Goal: Task Accomplishment & Management: Complete application form

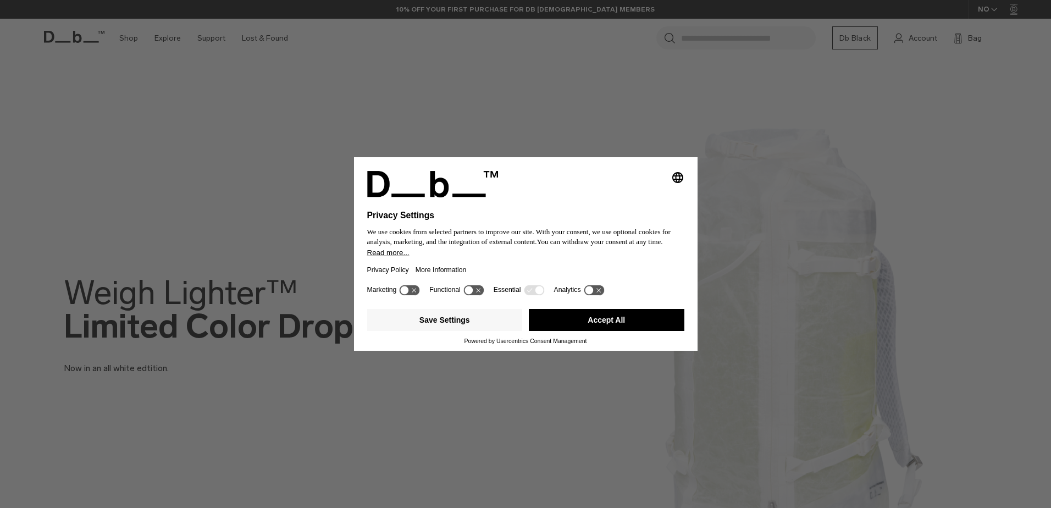
click at [594, 318] on button "Accept All" at bounding box center [607, 320] width 156 height 22
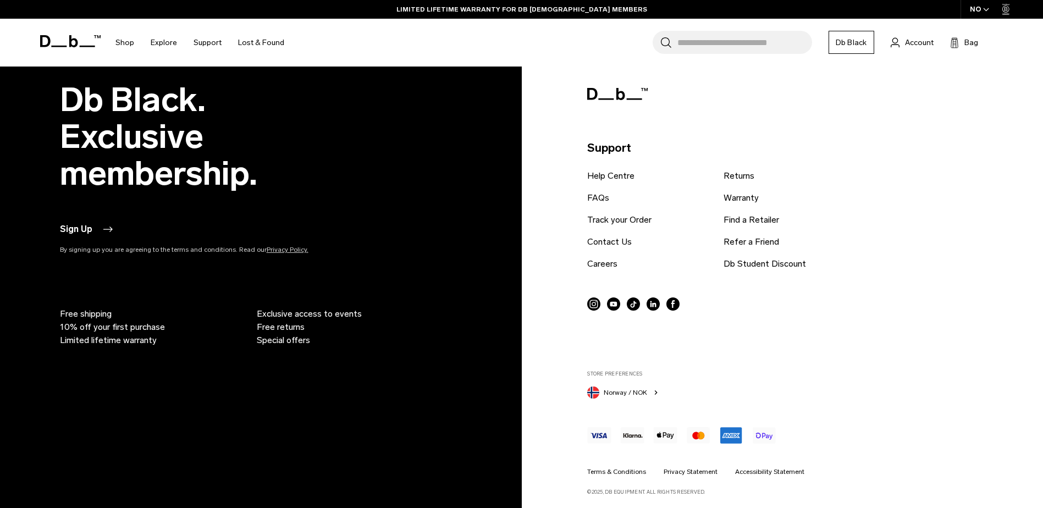
scroll to position [2726, 0]
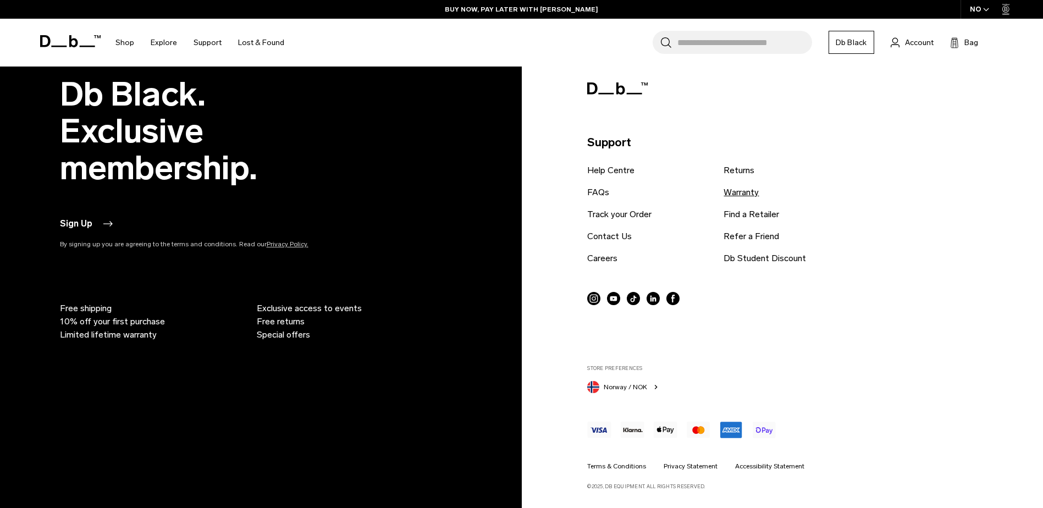
click at [736, 193] on link "Warranty" at bounding box center [740, 192] width 35 height 13
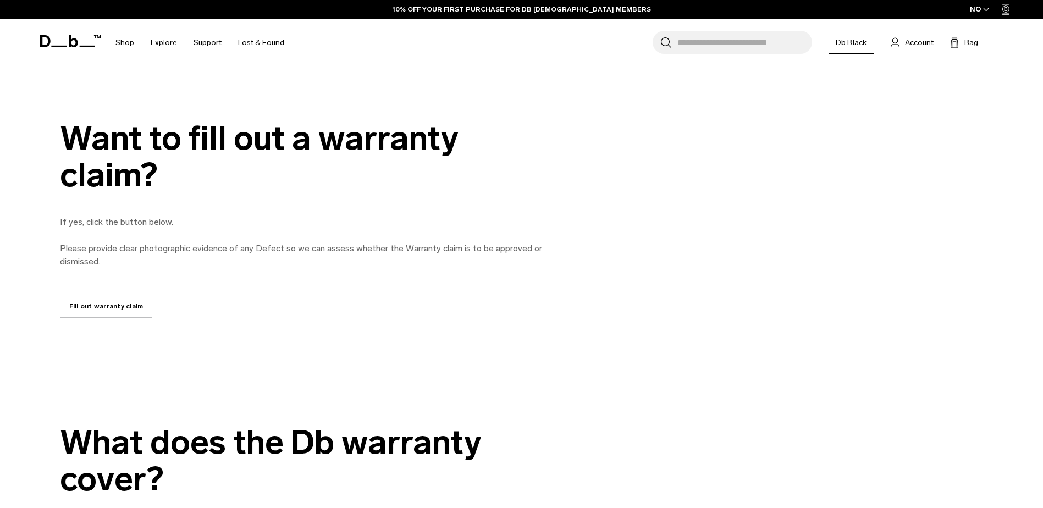
scroll to position [495, 0]
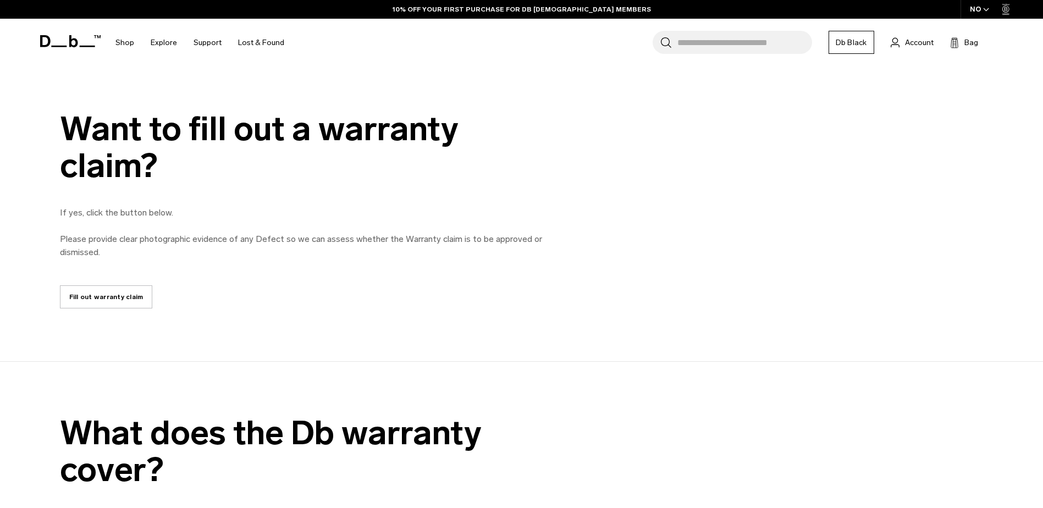
click at [108, 295] on link "Fill out warranty claim" at bounding box center [106, 296] width 93 height 23
